Goal: Download file/media

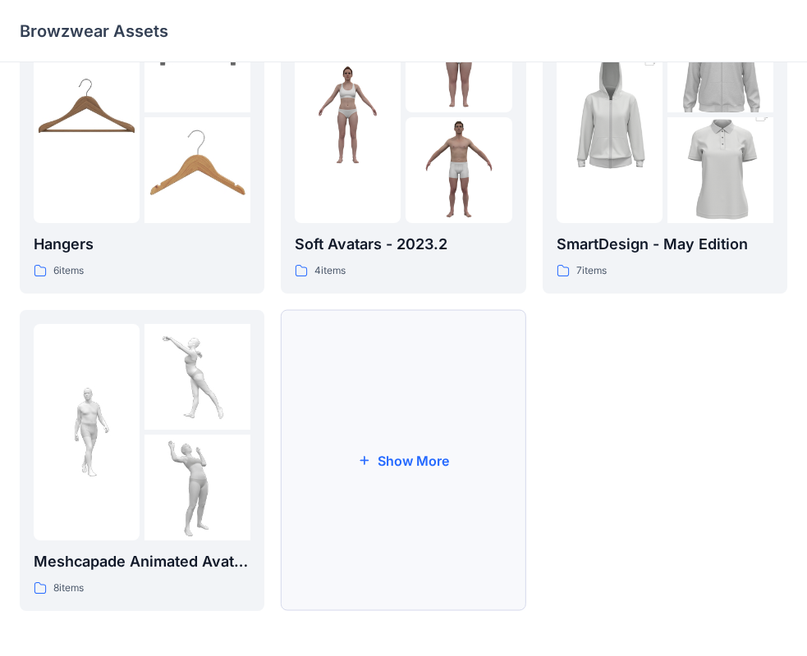
scroll to position [408, 0]
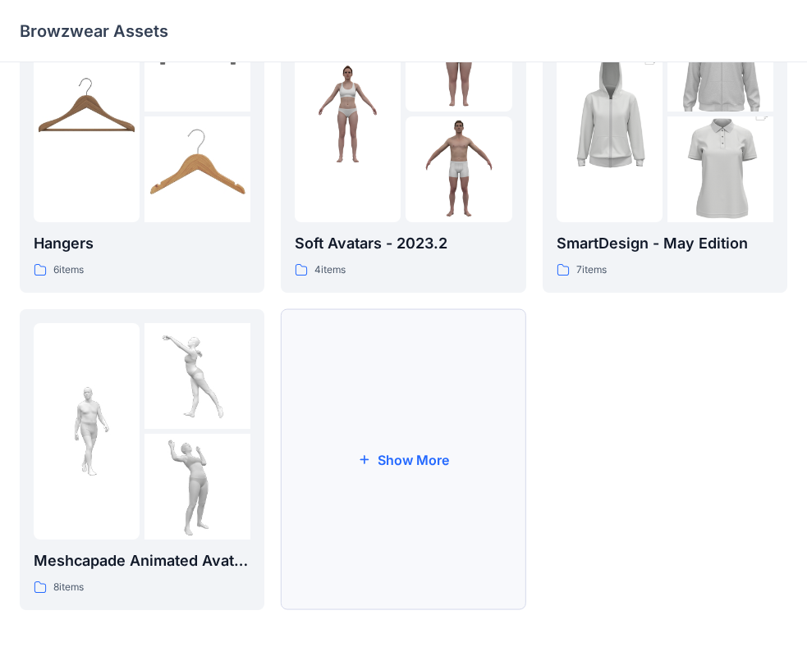
click at [453, 431] on button "Show More" at bounding box center [403, 459] width 244 height 301
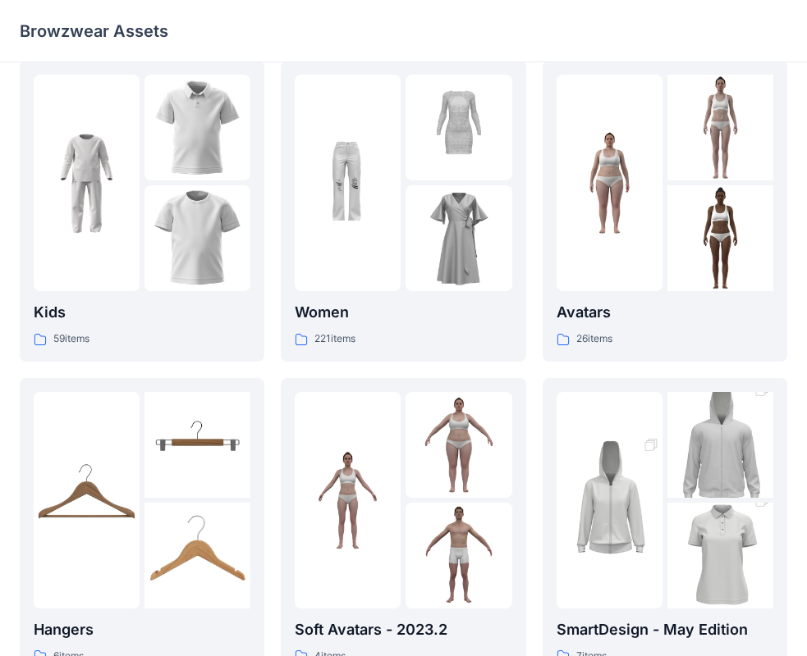
scroll to position [0, 0]
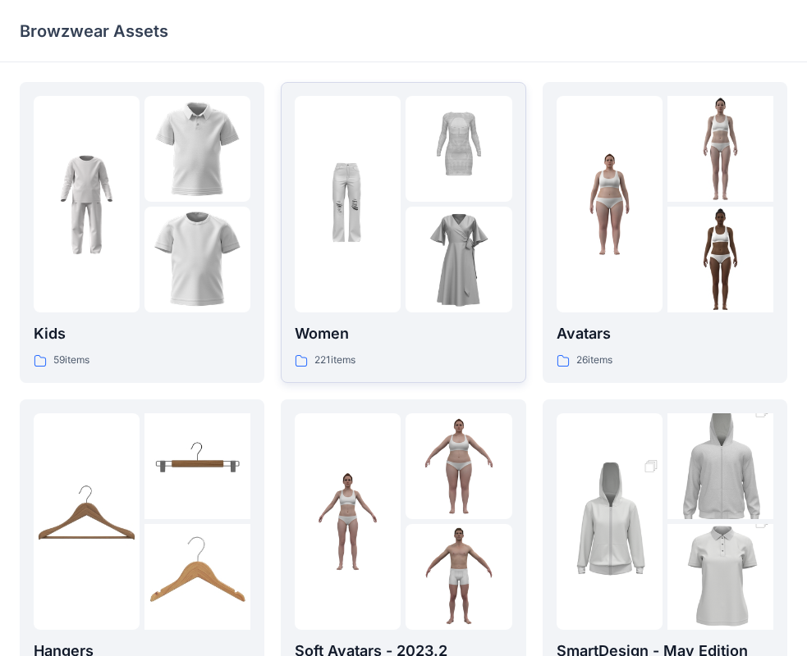
click at [398, 272] on div at bounding box center [348, 204] width 106 height 217
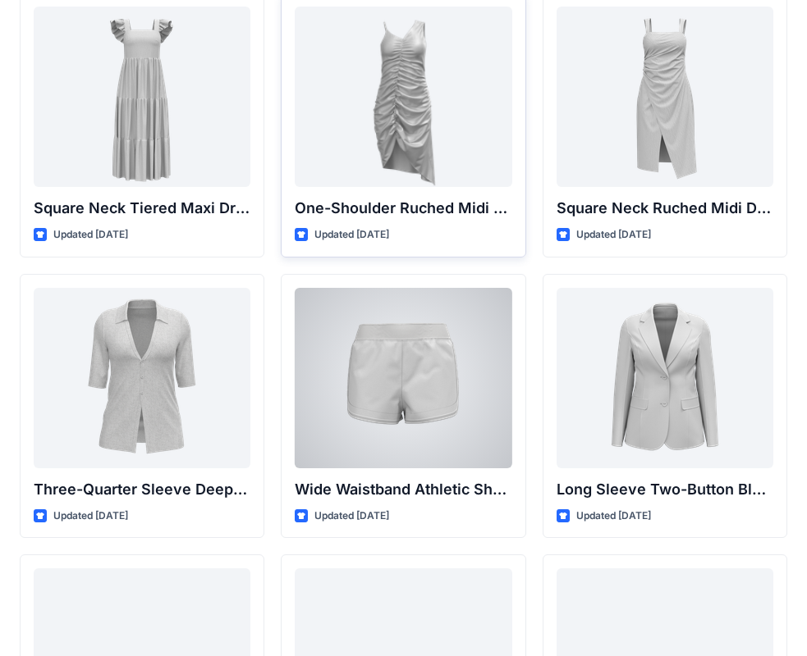
scroll to position [1460, 0]
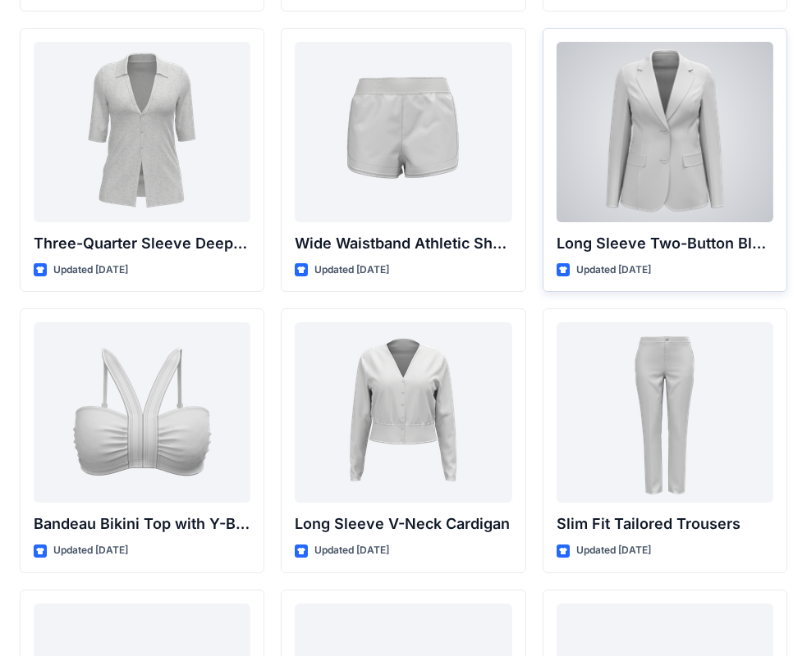
click at [633, 181] on div at bounding box center [664, 132] width 217 height 180
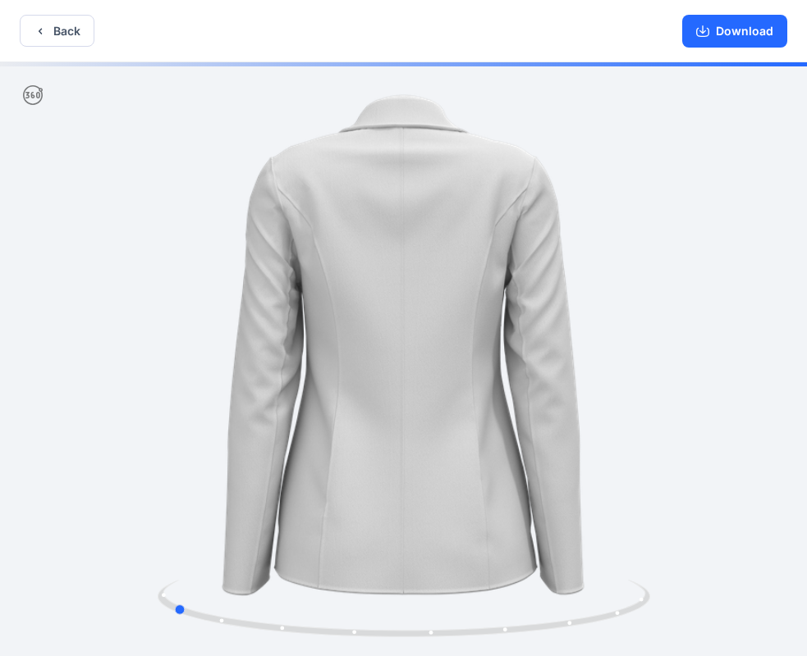
drag, startPoint x: 587, startPoint y: 376, endPoint x: 366, endPoint y: 372, distance: 220.7
click at [366, 372] on div at bounding box center [403, 360] width 807 height 597
click at [741, 38] on button "Download" at bounding box center [734, 31] width 105 height 33
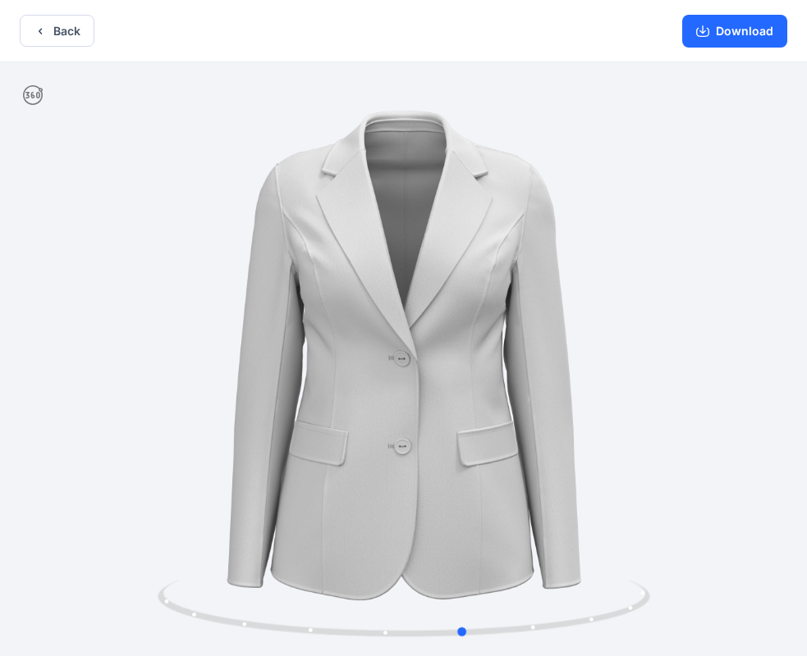
drag, startPoint x: 284, startPoint y: 305, endPoint x: 576, endPoint y: 345, distance: 294.8
click at [576, 345] on div at bounding box center [403, 360] width 807 height 597
